Goal: Task Accomplishment & Management: Manage account settings

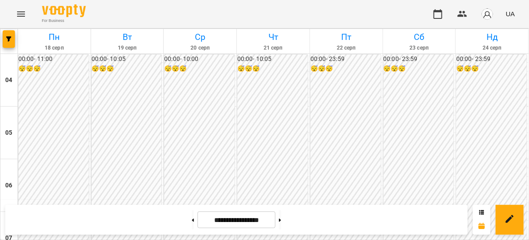
scroll to position [423, 0]
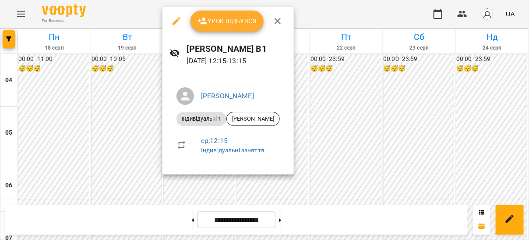
click at [219, 34] on div "Урок відбувся" at bounding box center [228, 21] width 131 height 28
click at [222, 19] on span "Урок відбувся" at bounding box center [228, 21] width 60 height 11
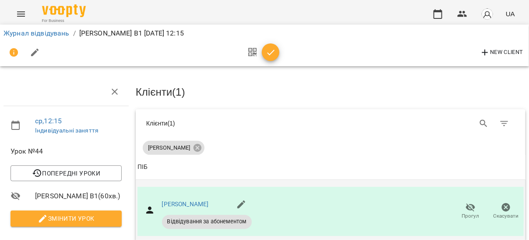
click at [466, 208] on icon "button" at bounding box center [471, 207] width 10 height 8
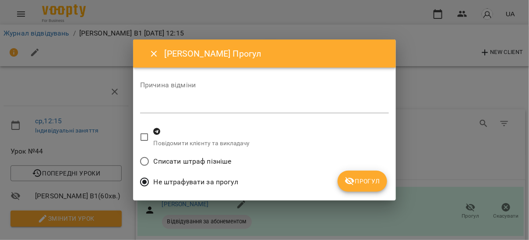
click at [223, 162] on span "Списати штраф пізніше" at bounding box center [193, 161] width 78 height 11
click at [345, 178] on icon "submit" at bounding box center [350, 181] width 11 height 11
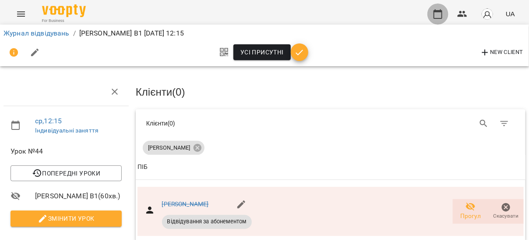
click at [439, 9] on icon "button" at bounding box center [438, 14] width 11 height 11
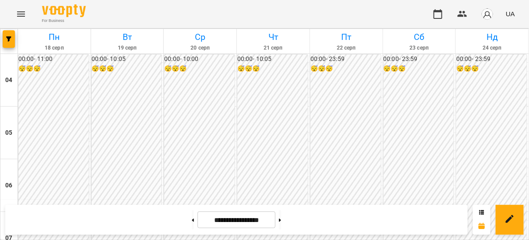
scroll to position [469, 0]
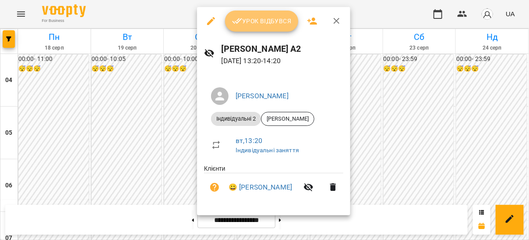
click at [249, 20] on span "Урок відбувся" at bounding box center [262, 21] width 60 height 11
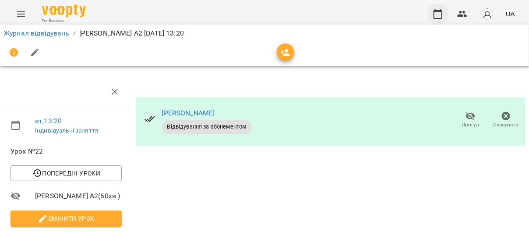
click at [438, 9] on icon "button" at bounding box center [438, 14] width 11 height 11
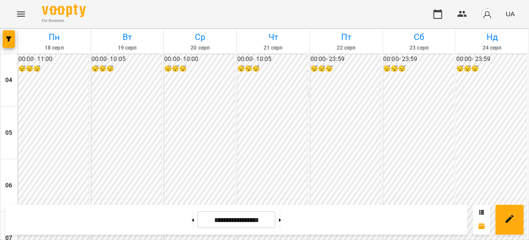
scroll to position [751, 0]
